Goal: Check status: Check status

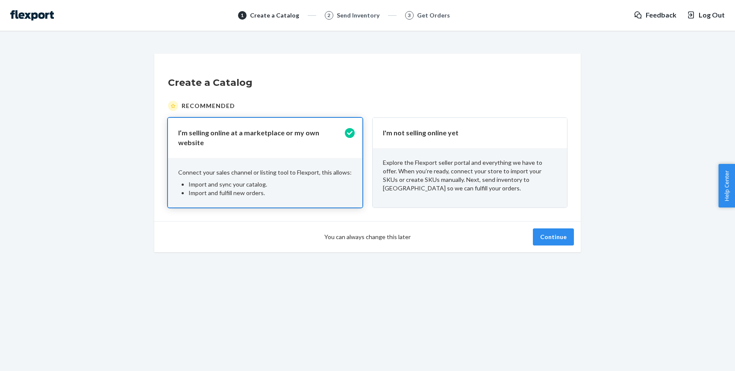
click at [517, 174] on p "Explore the Flexport seller portal and everything we have to offer. When you’re…" at bounding box center [470, 176] width 174 height 34
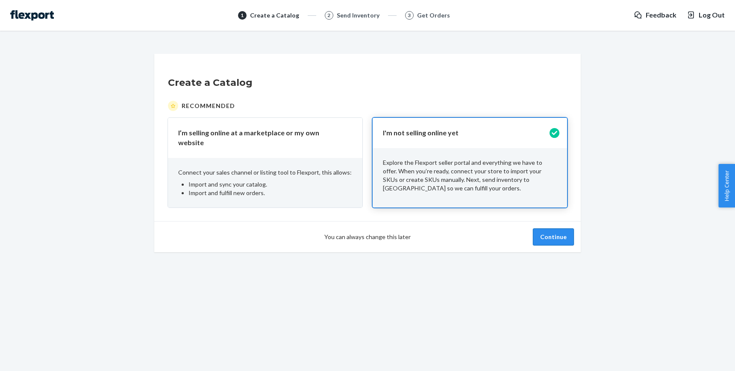
click at [557, 229] on button "Continue" at bounding box center [553, 237] width 41 height 17
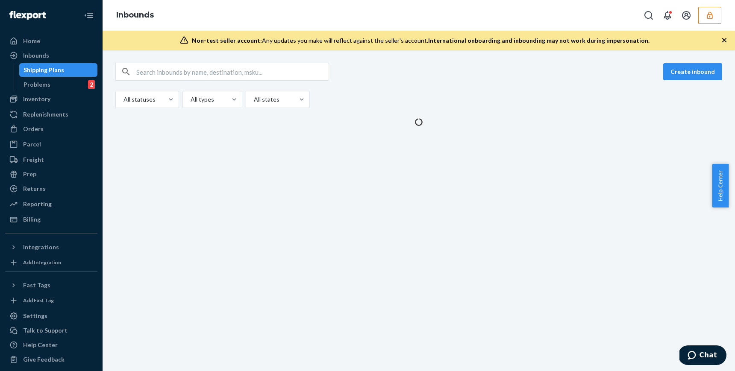
click at [706, 17] on icon "button" at bounding box center [710, 15] width 9 height 9
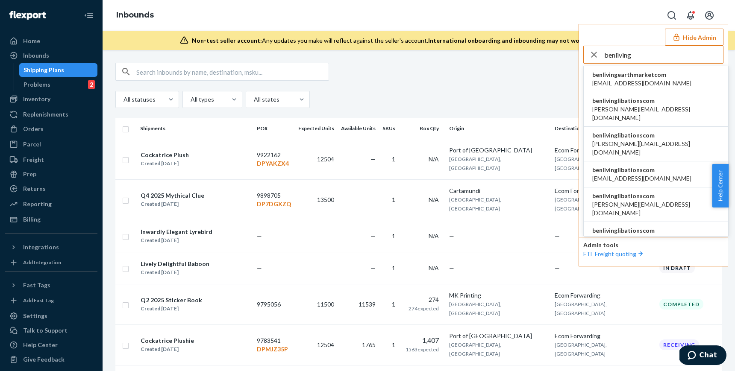
type input "benliving"
click at [630, 101] on span "benlivinglibationscom" at bounding box center [655, 101] width 127 height 9
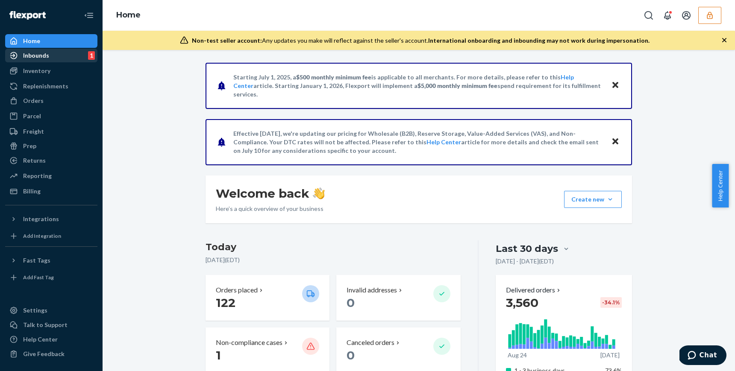
click at [38, 58] on div "Inbounds" at bounding box center [36, 55] width 26 height 9
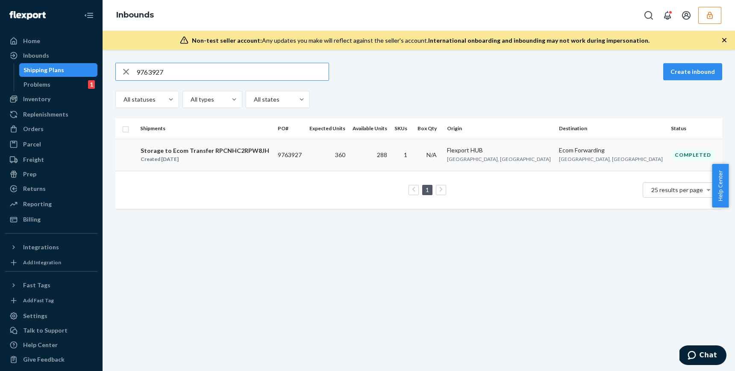
type input "9763927"
click at [271, 155] on div "Storage to Ecom Transfer RPCNHC2RPW8JH Created [DATE]" at bounding box center [205, 155] width 131 height 18
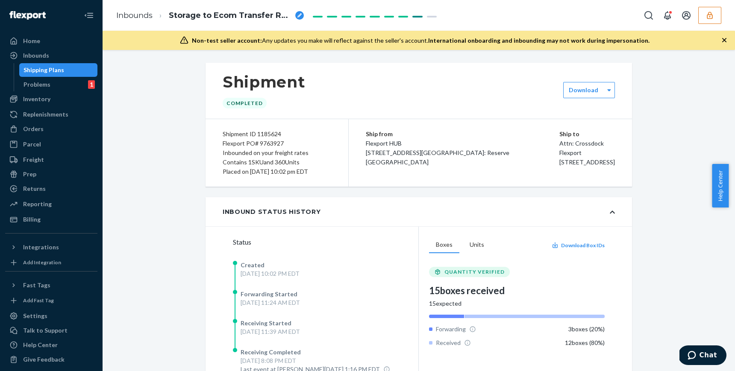
click at [180, 193] on div "Shipment Completed Download Shipment ID 1185624 Flexport PO# 9763927 Inbounded …" at bounding box center [419, 313] width 620 height 500
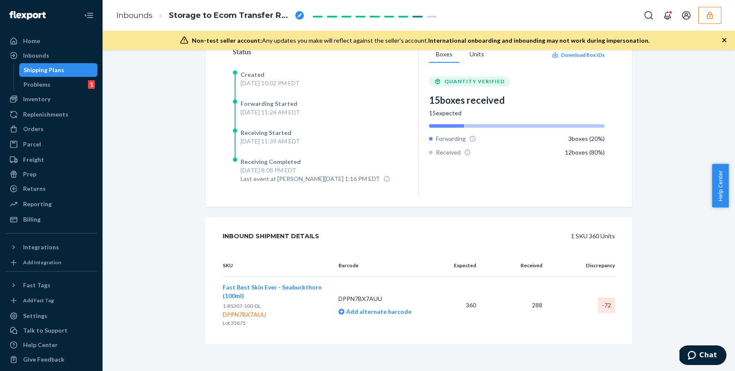
scroll to position [191, 0]
click at [237, 316] on div "DPPN7BX7AUU" at bounding box center [274, 315] width 102 height 9
copy div "DPPN7BX7AUU"
